Goal: Task Accomplishment & Management: Manage account settings

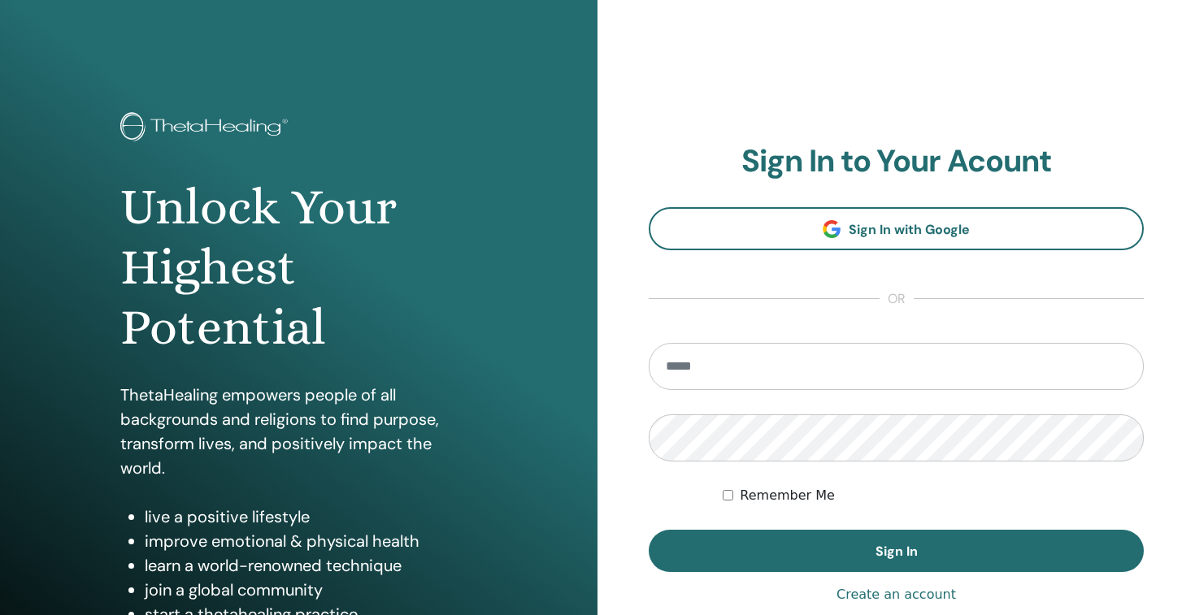
click at [720, 376] on input "email" at bounding box center [896, 366] width 495 height 47
type input "**********"
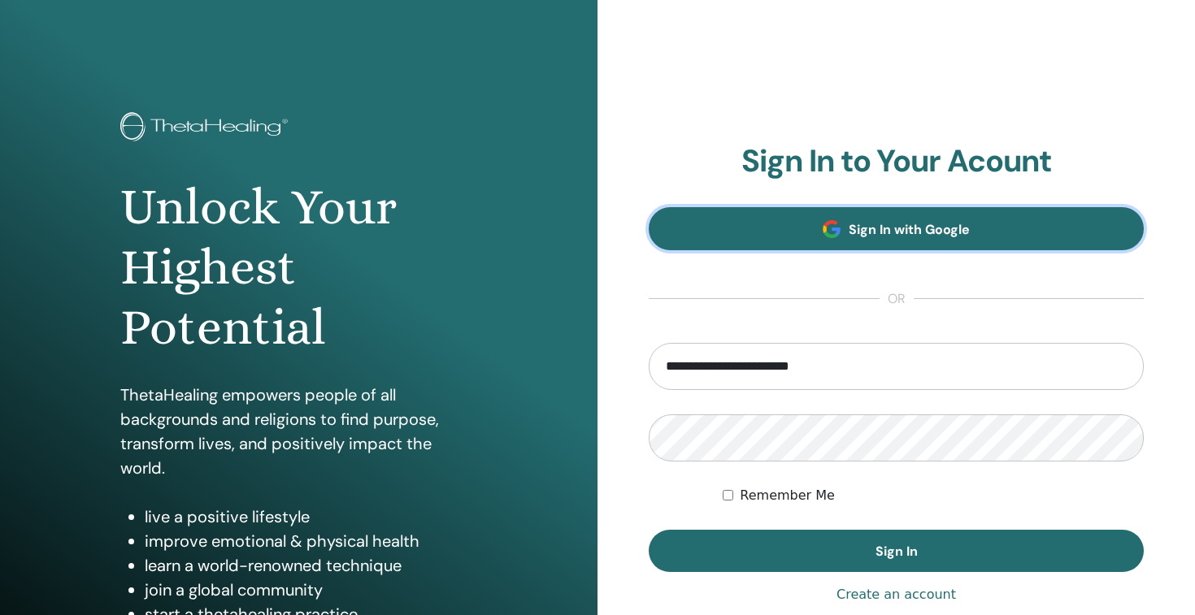
click at [907, 241] on link "Sign In with Google" at bounding box center [896, 228] width 495 height 43
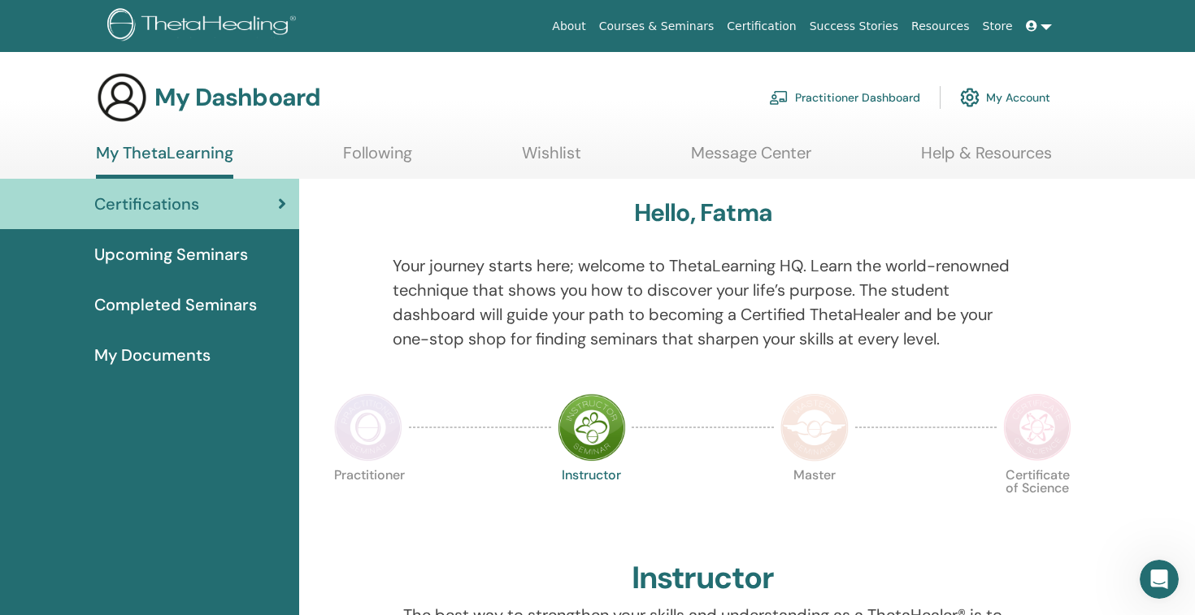
click at [212, 314] on span "Completed Seminars" at bounding box center [175, 305] width 163 height 24
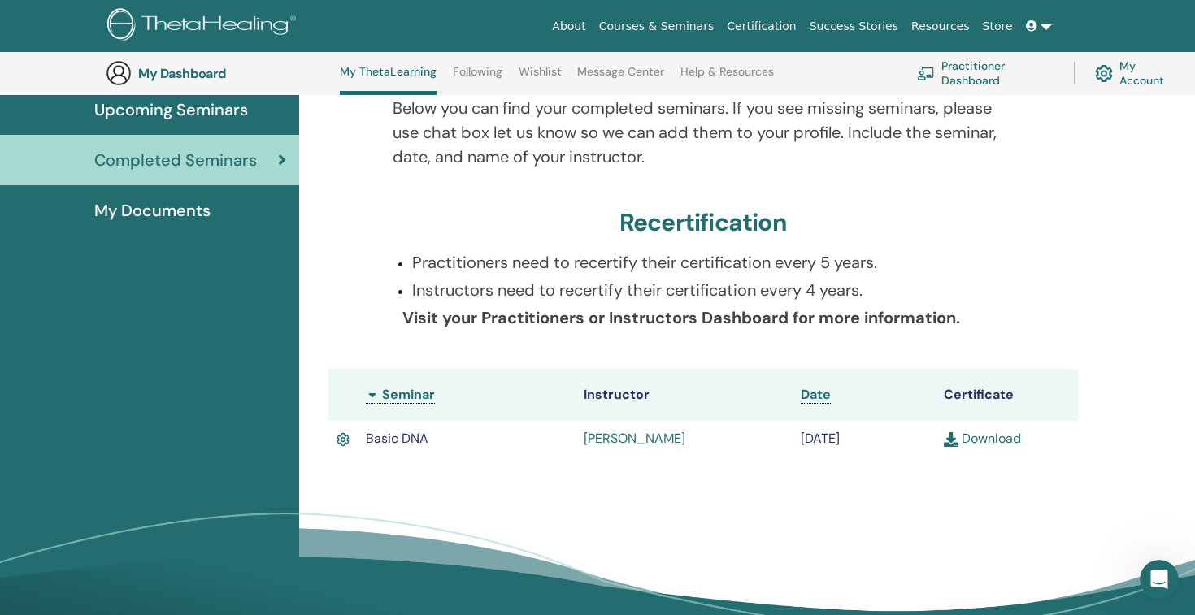
scroll to position [193, 0]
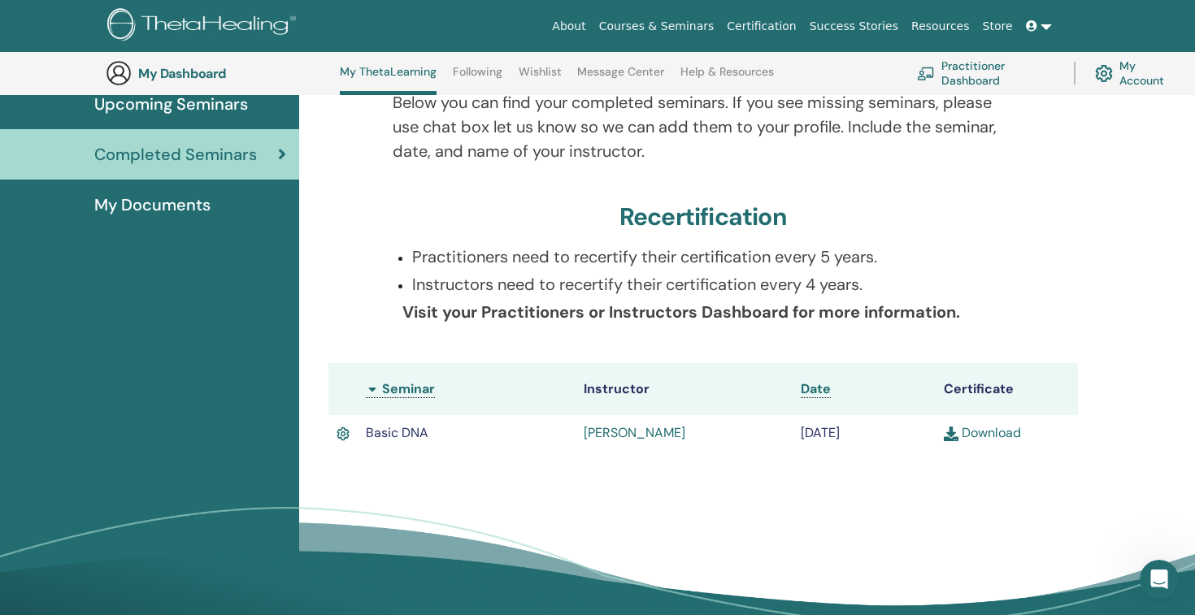
click at [988, 432] on link "Download" at bounding box center [982, 432] width 77 height 17
click at [1138, 83] on link "My Account" at bounding box center [1136, 73] width 82 height 36
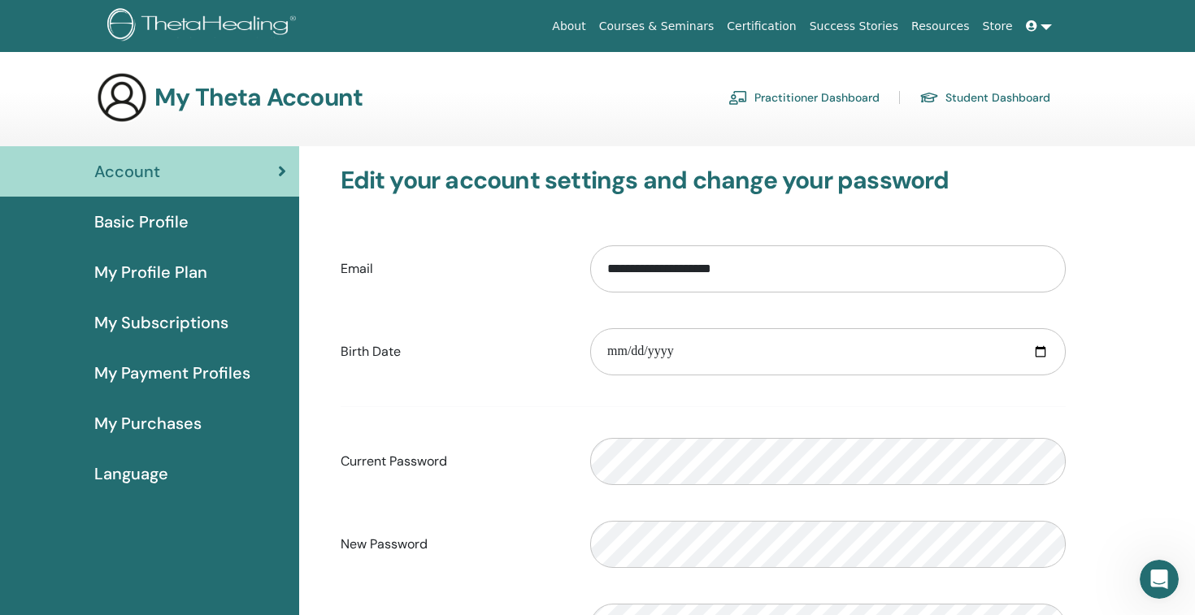
click at [193, 219] on div "Basic Profile" at bounding box center [149, 222] width 273 height 24
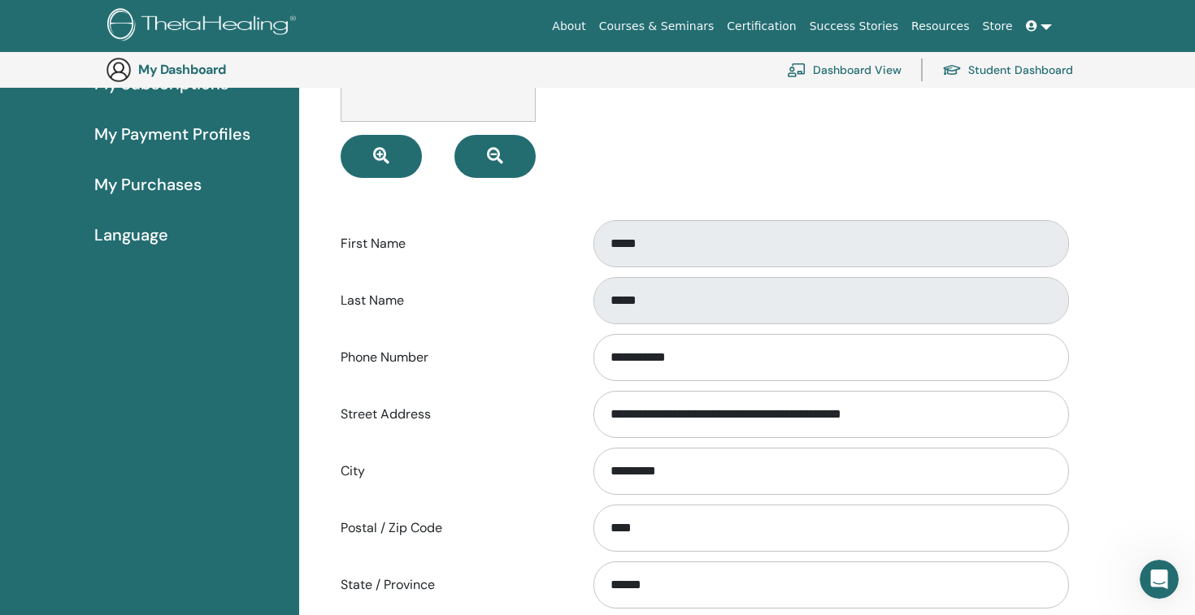
scroll to position [272, 0]
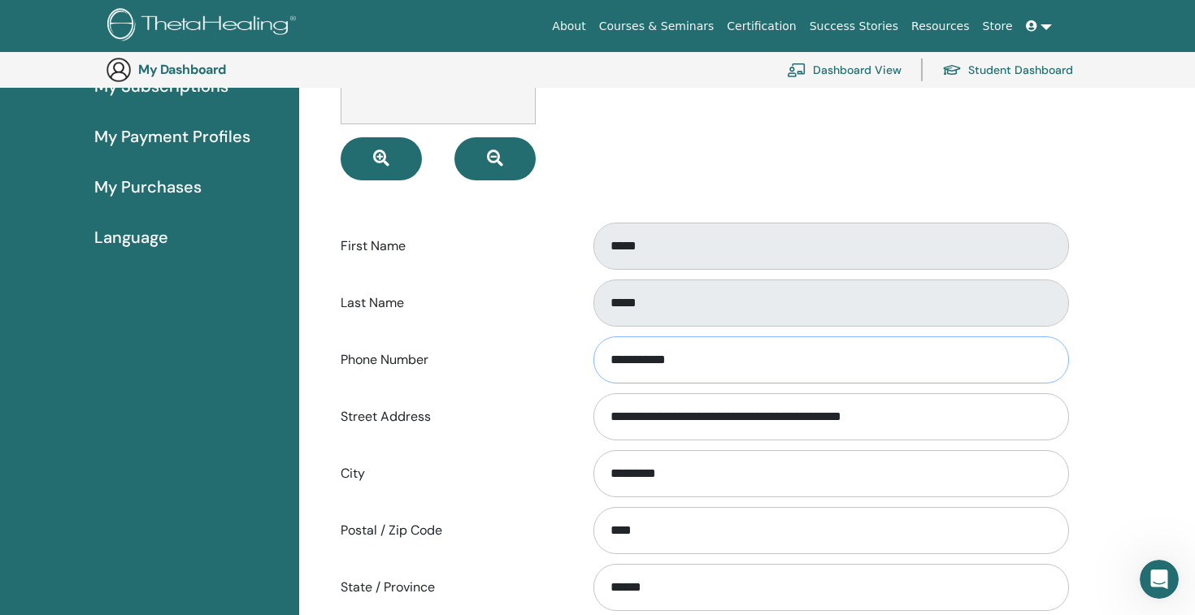
click at [714, 364] on input "**********" at bounding box center [830, 360] width 475 height 47
click at [1159, 572] on icon "Intercom Messenger uygulamasını aç" at bounding box center [1157, 577] width 27 height 27
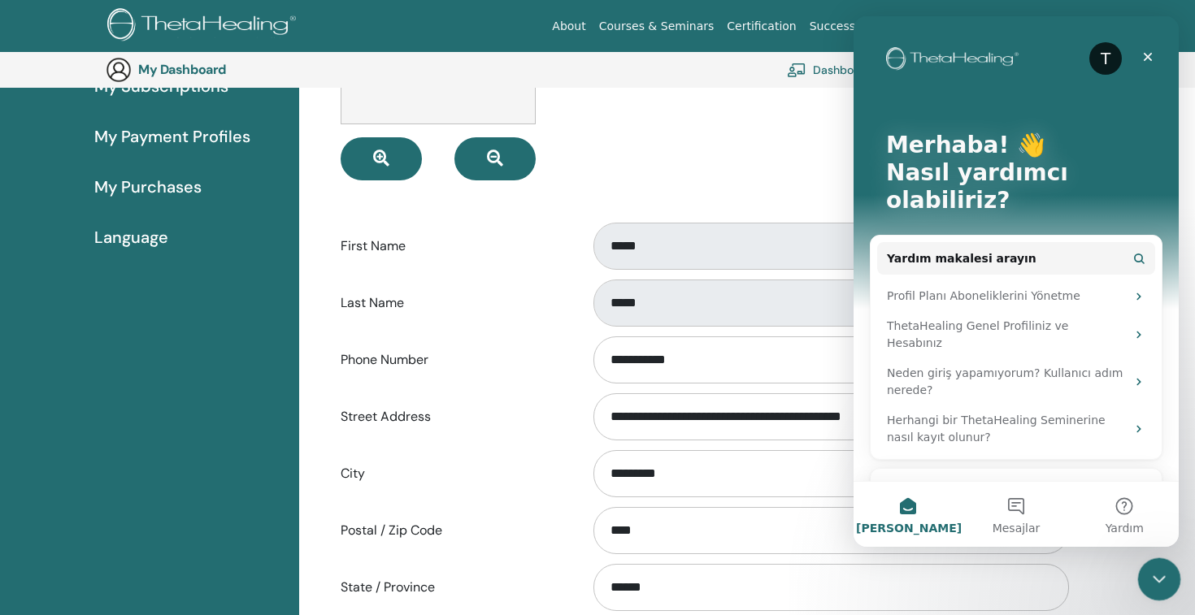
scroll to position [0, 0]
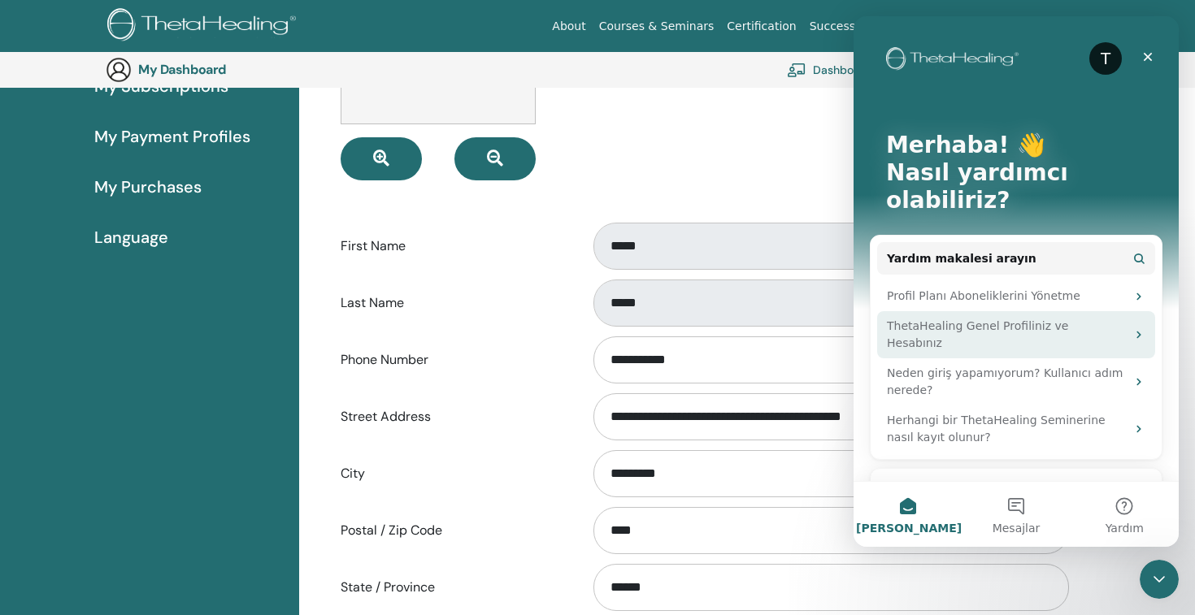
click at [1080, 318] on div "ThetaHealing Genel Profiliniz ve Hesabınız" at bounding box center [1006, 335] width 239 height 34
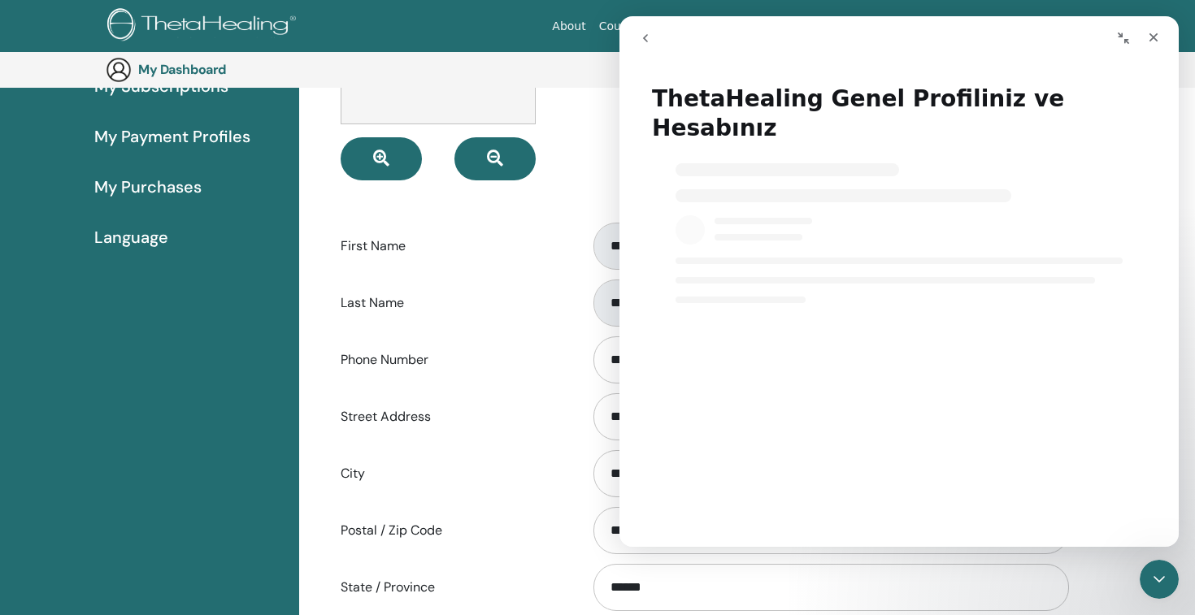
select select "**"
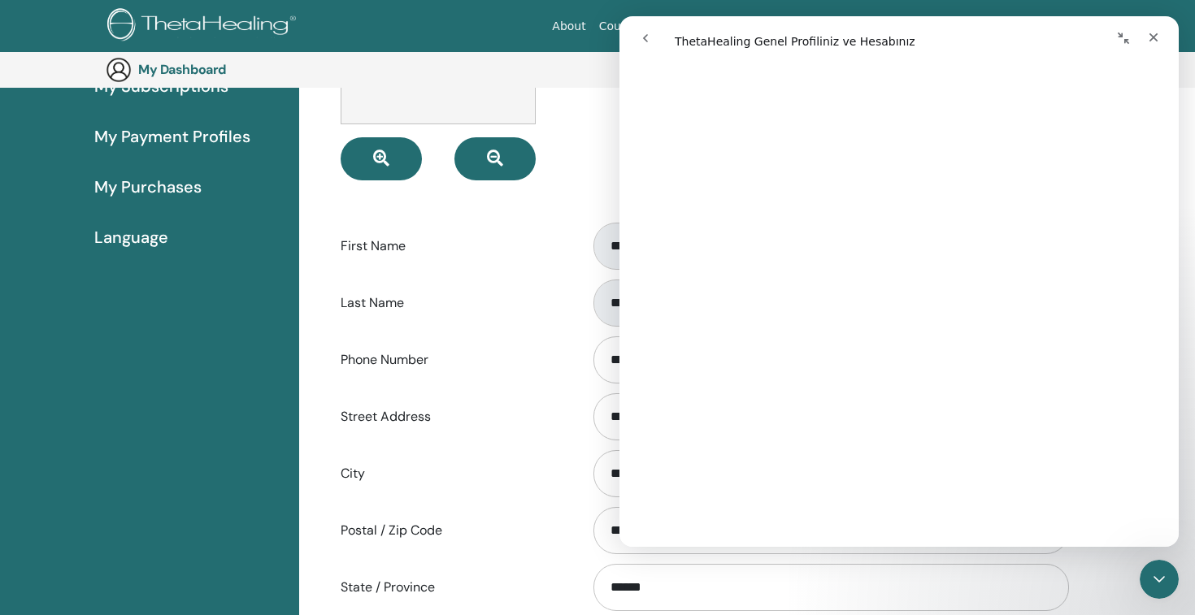
scroll to position [1969, 0]
click at [1157, 36] on icon "Kapat" at bounding box center [1153, 37] width 13 height 13
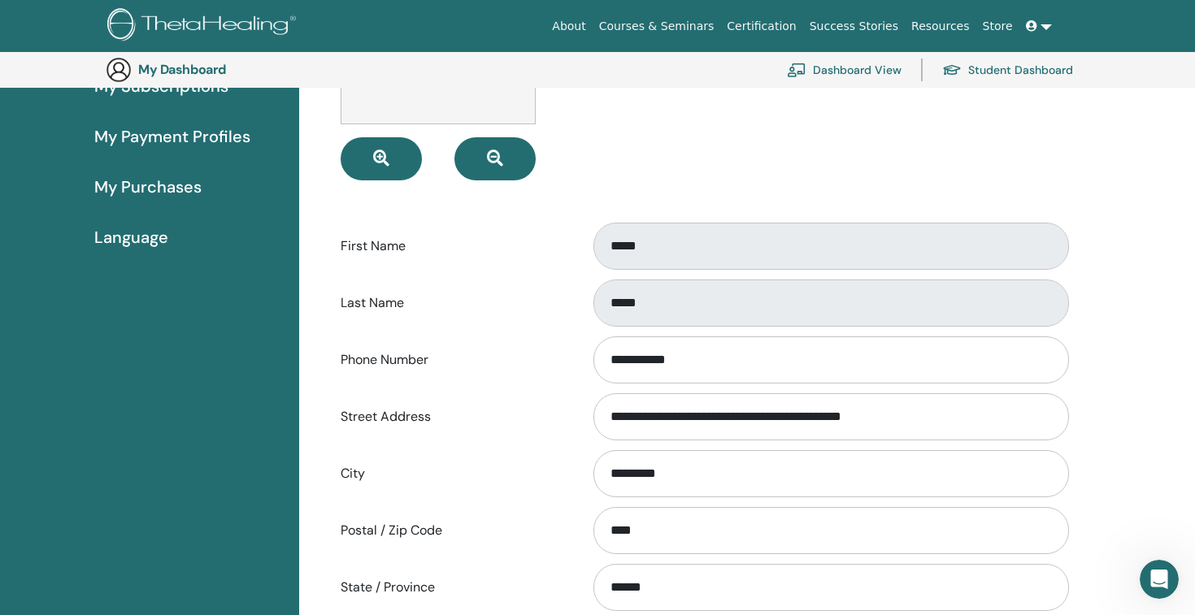
scroll to position [0, 0]
select select "**"
click at [871, 63] on link "Dashboard View" at bounding box center [844, 70] width 115 height 36
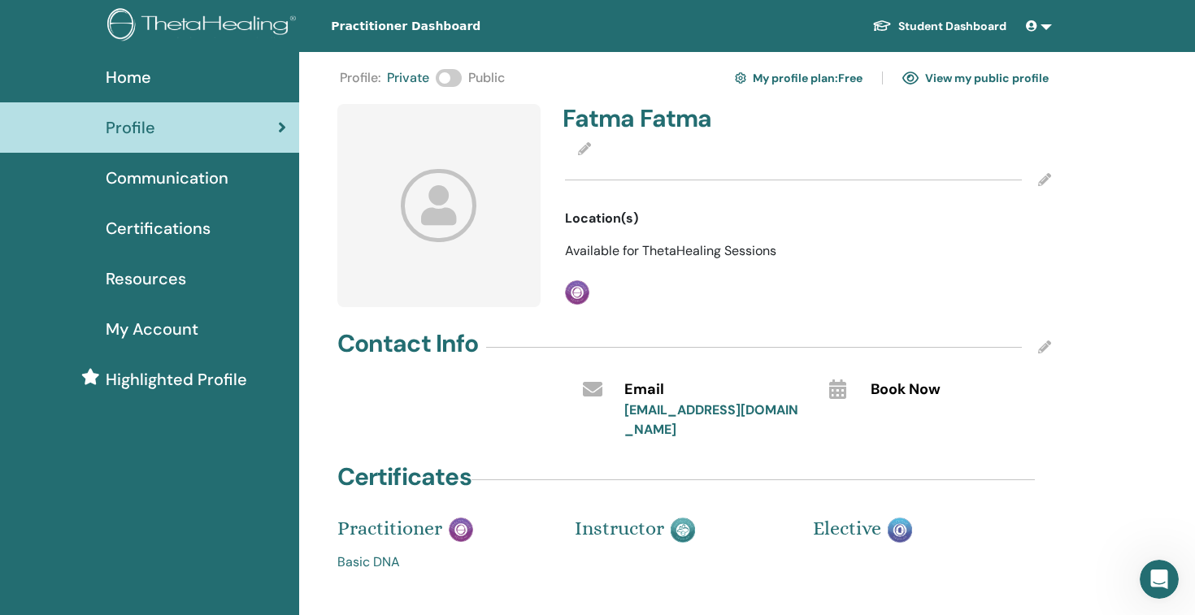
click at [656, 126] on h4 "Fatma Fatma" at bounding box center [680, 118] width 236 height 29
click at [725, 121] on h4 "Fatma Fatma" at bounding box center [680, 118] width 236 height 29
click at [583, 152] on icon at bounding box center [584, 148] width 13 height 13
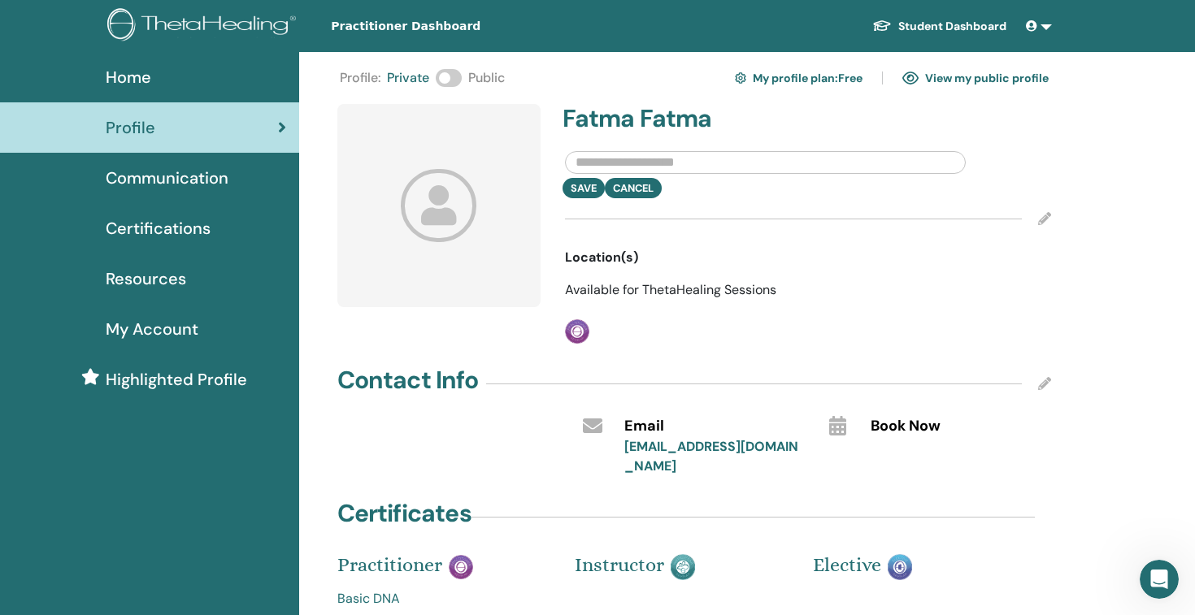
click at [671, 163] on input "text" at bounding box center [766, 162] width 402 height 23
click at [688, 122] on h4 "Fatma Fatma" at bounding box center [680, 118] width 236 height 29
click at [659, 154] on input "text" at bounding box center [766, 162] width 402 height 23
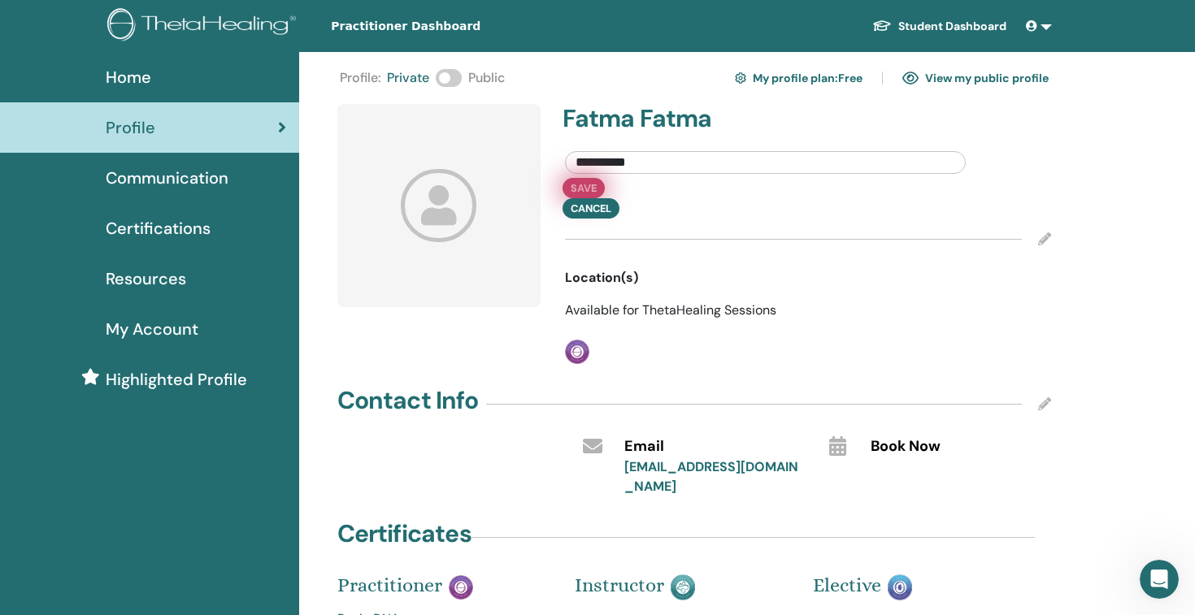
type input "**********"
click at [591, 192] on button "Save" at bounding box center [583, 188] width 42 height 20
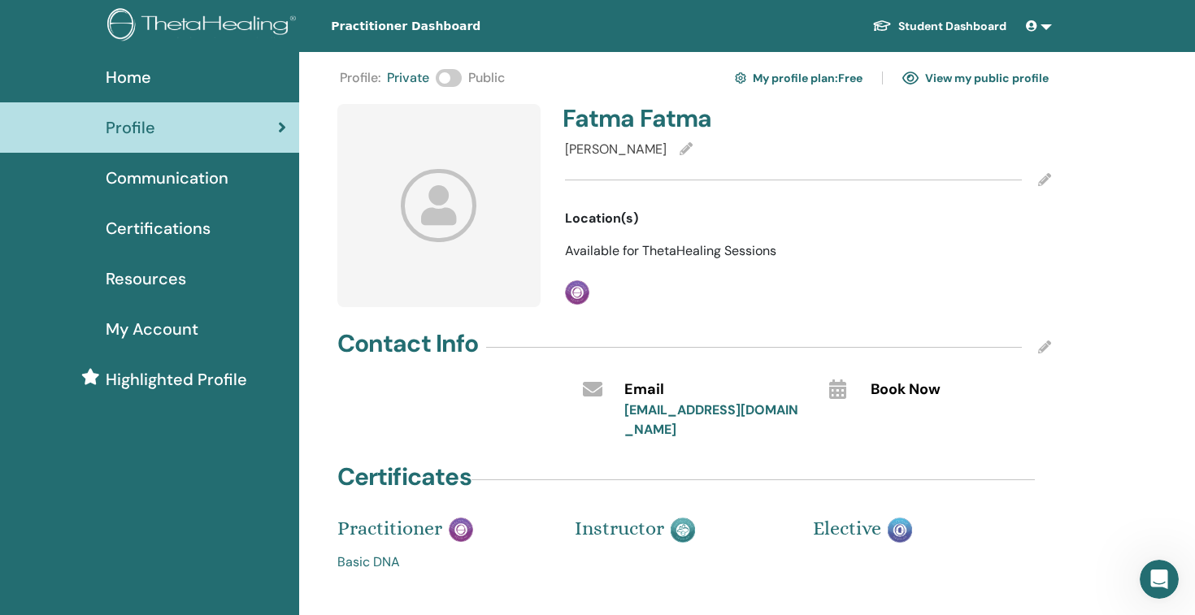
click at [823, 79] on link "My profile plan : Free" at bounding box center [799, 78] width 128 height 26
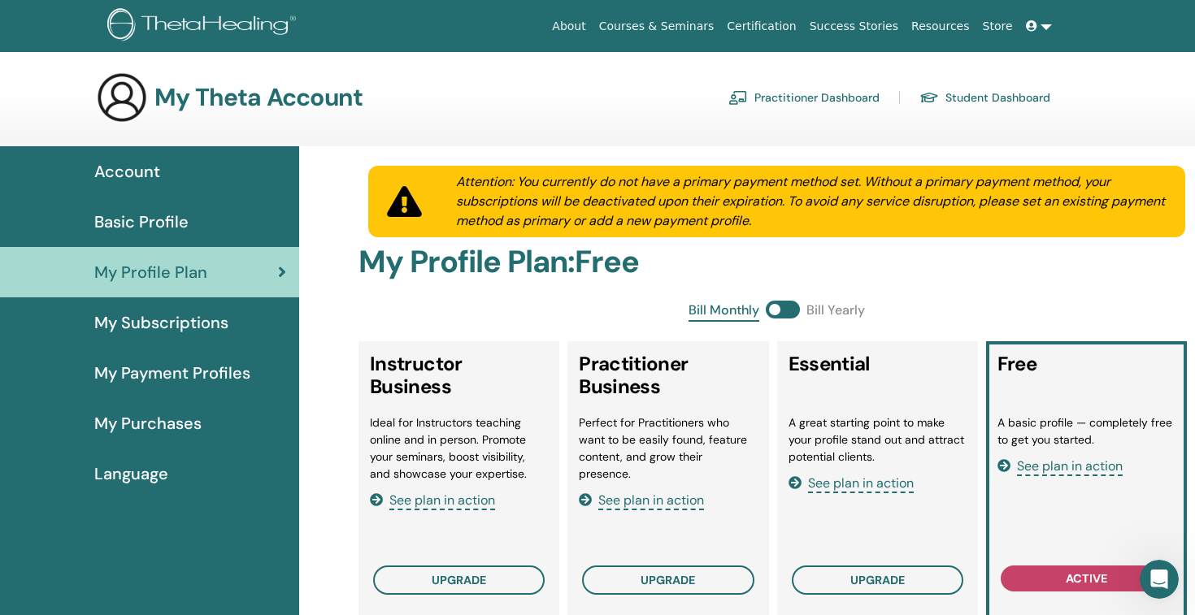
click at [169, 231] on span "Basic Profile" at bounding box center [141, 222] width 94 height 24
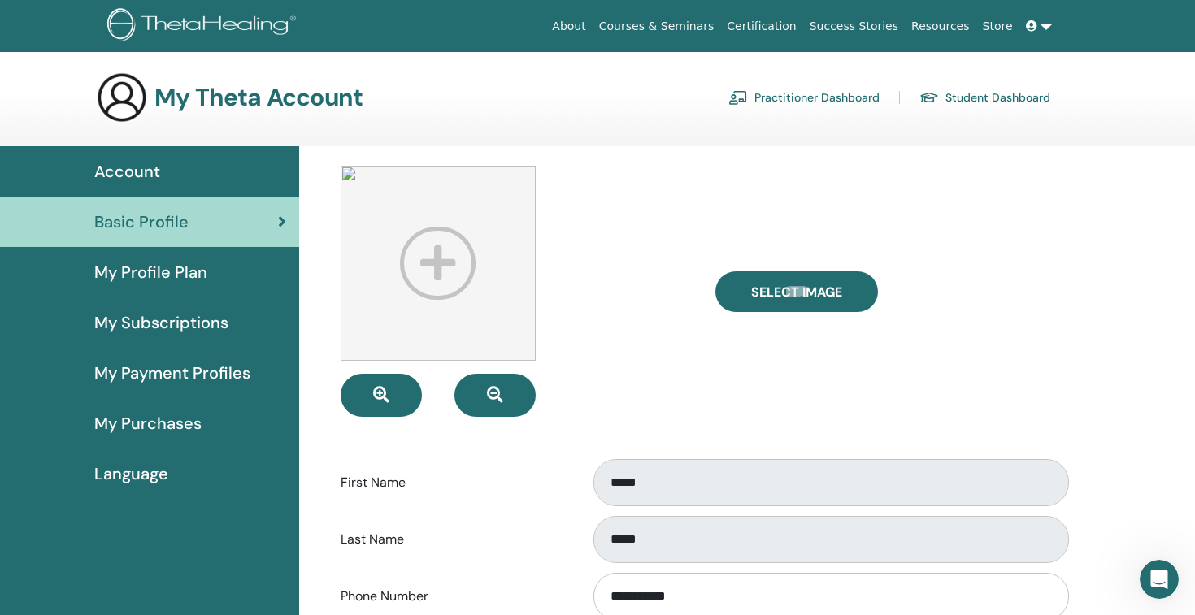
click at [1001, 101] on link "Student Dashboard" at bounding box center [984, 98] width 131 height 26
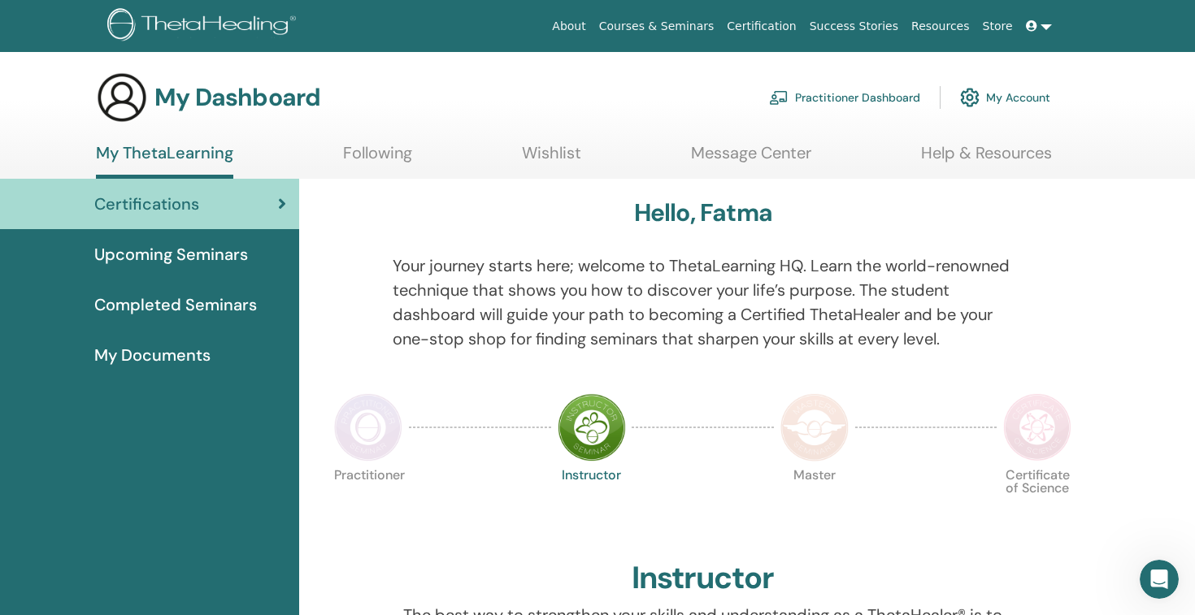
click at [1014, 101] on link "My Account" at bounding box center [1005, 98] width 90 height 36
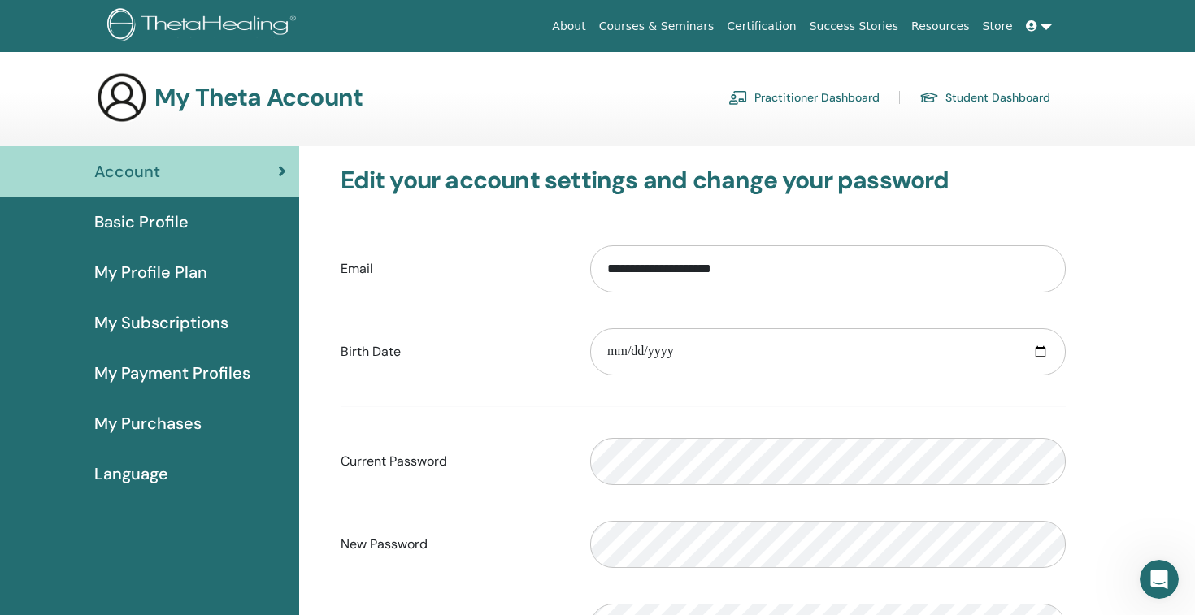
click at [192, 215] on div "Basic Profile" at bounding box center [149, 222] width 273 height 24
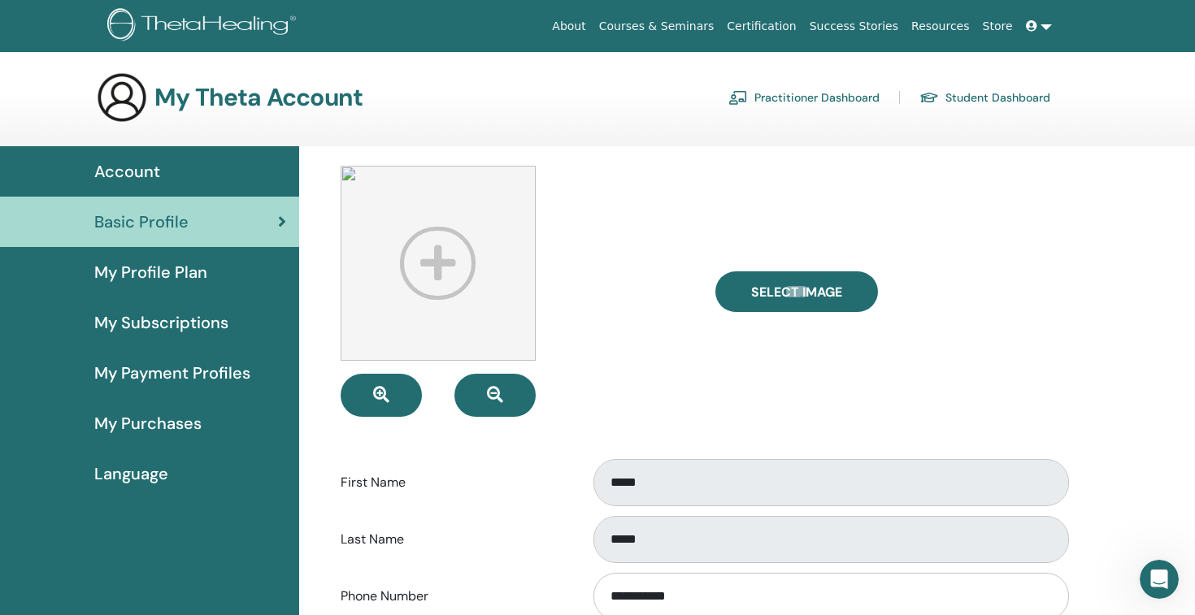
click at [667, 423] on form "**********" at bounding box center [704, 609] width 726 height 887
click at [1031, 23] on icon at bounding box center [1031, 25] width 11 height 11
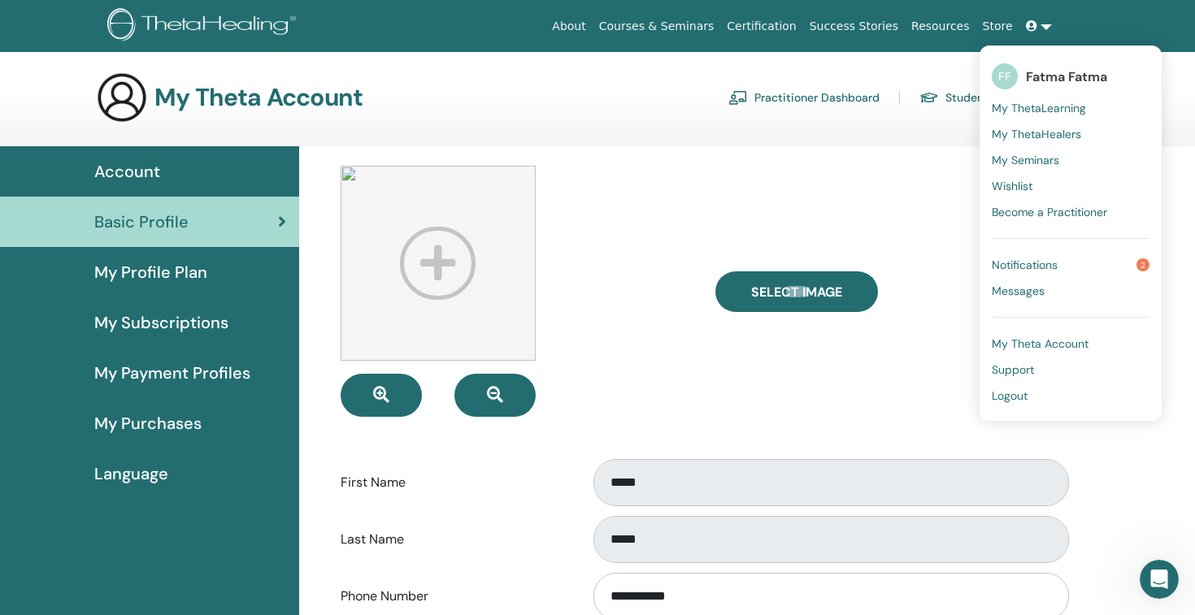
click at [1015, 267] on span "Notifications" at bounding box center [1025, 265] width 66 height 15
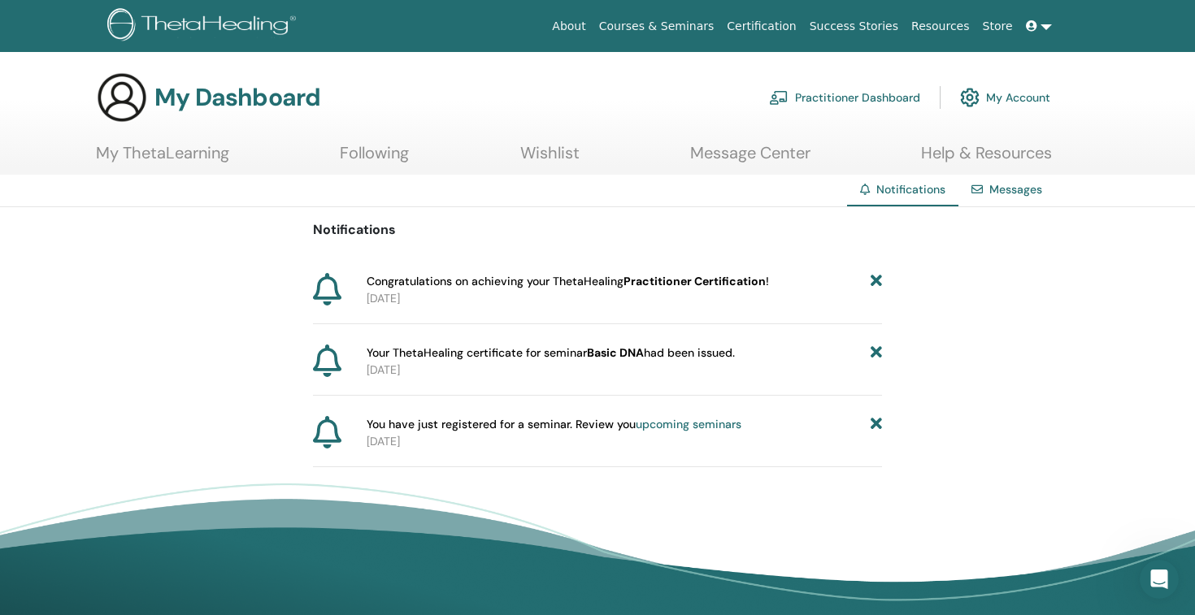
click at [993, 195] on link "Messages" at bounding box center [1015, 189] width 53 height 15
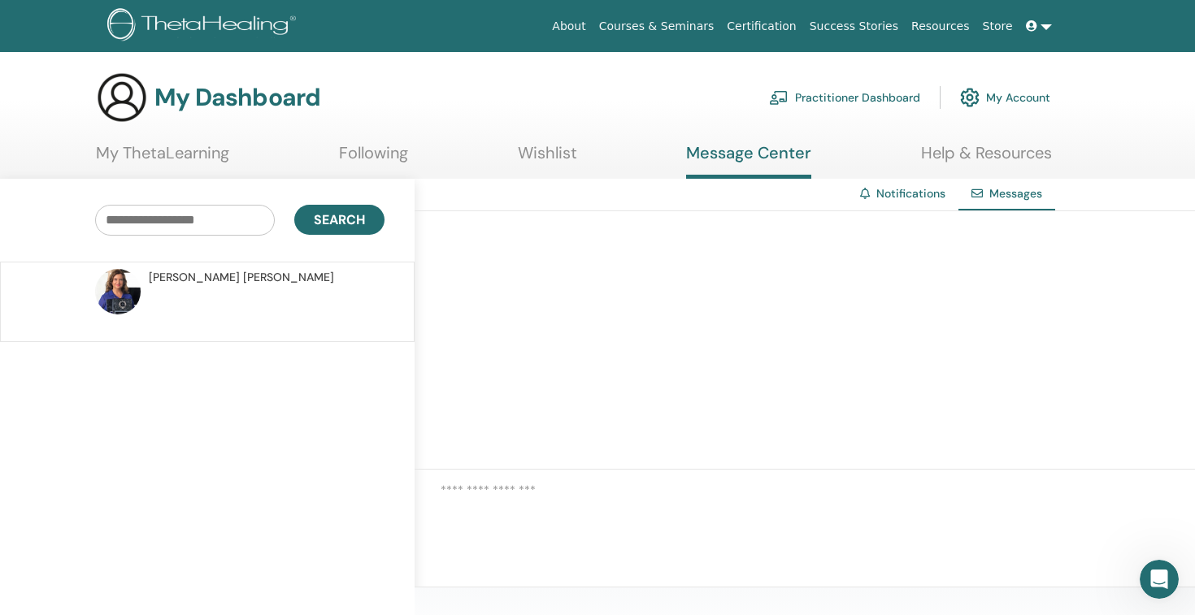
click at [1005, 155] on link "Help & Resources" at bounding box center [986, 159] width 131 height 32
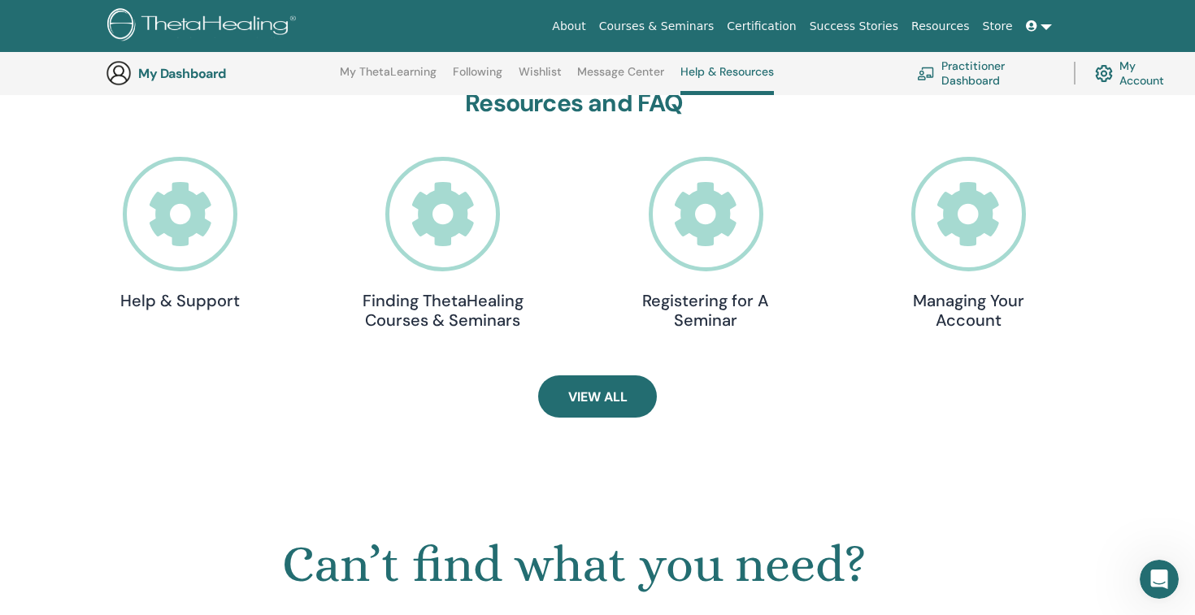
scroll to position [483, 0]
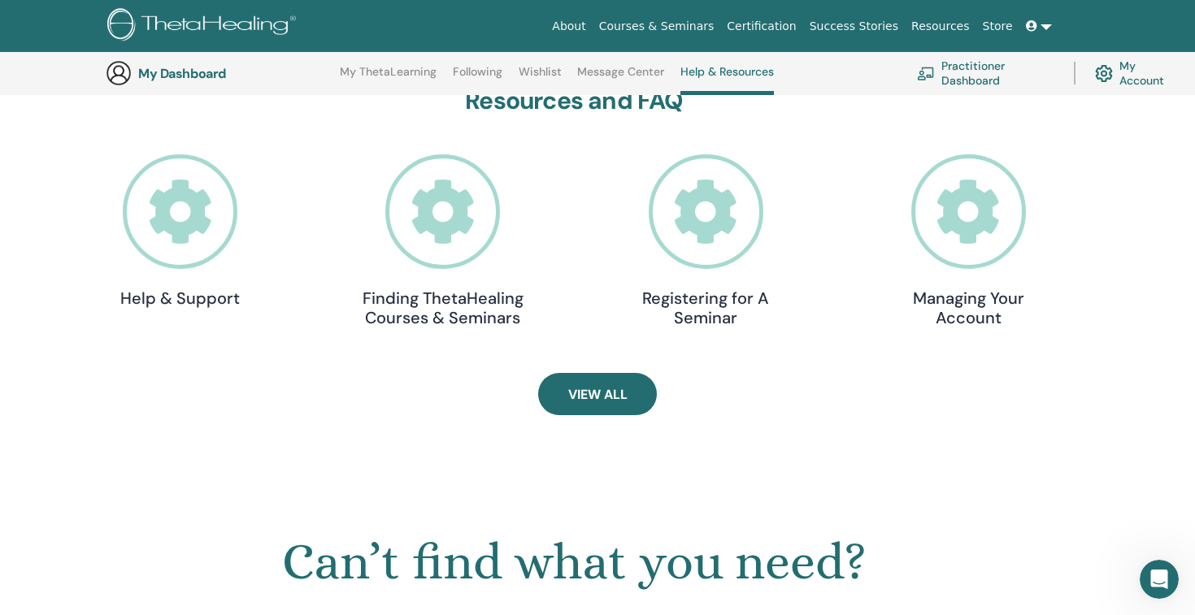
click at [985, 289] on h4 "Managing Your Account" at bounding box center [968, 308] width 163 height 39
